Goal: Task Accomplishment & Management: Manage account settings

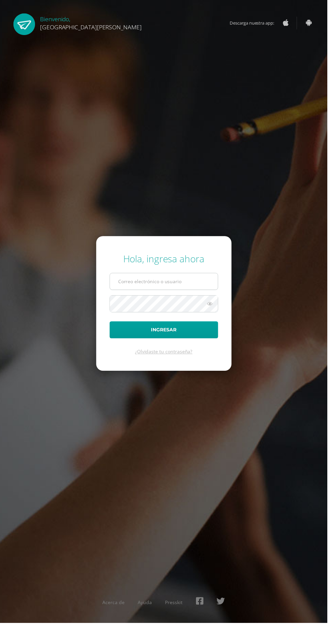
click at [181, 292] on input "text" at bounding box center [165, 284] width 109 height 17
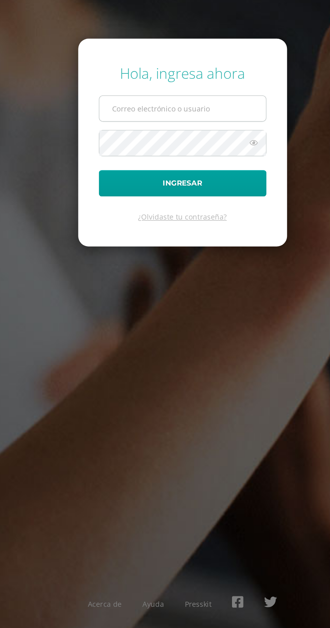
type input "[EMAIL_ADDRESS][DOMAIN_NAME]"
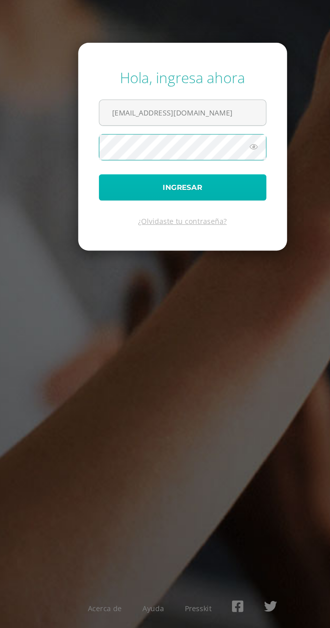
click at [213, 341] on button "Ingresar" at bounding box center [165, 332] width 109 height 17
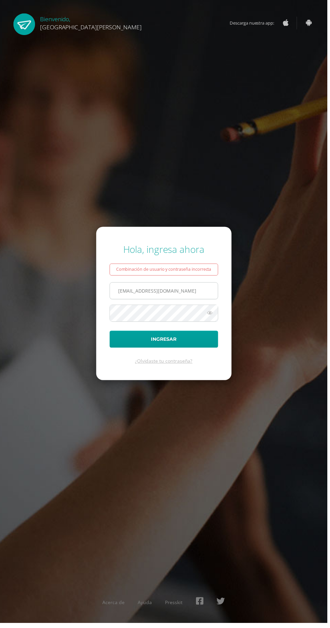
click at [199, 302] on input "[EMAIL_ADDRESS][DOMAIN_NAME]" at bounding box center [165, 293] width 109 height 17
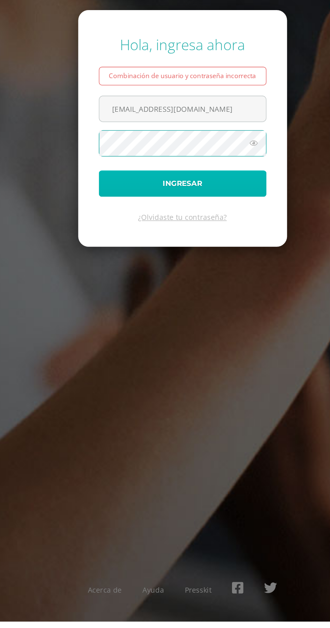
click at [201, 351] on button "Ingresar" at bounding box center [165, 342] width 109 height 17
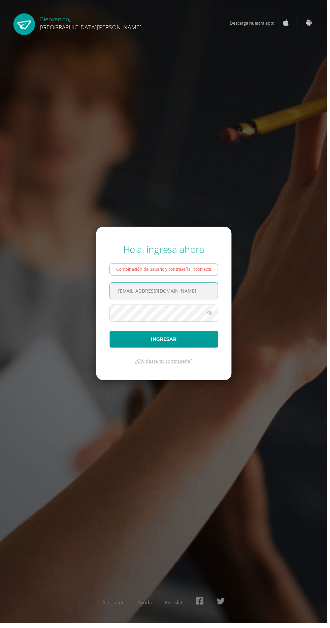
scroll to position [7, 0]
